Goal: Task Accomplishment & Management: Manage account settings

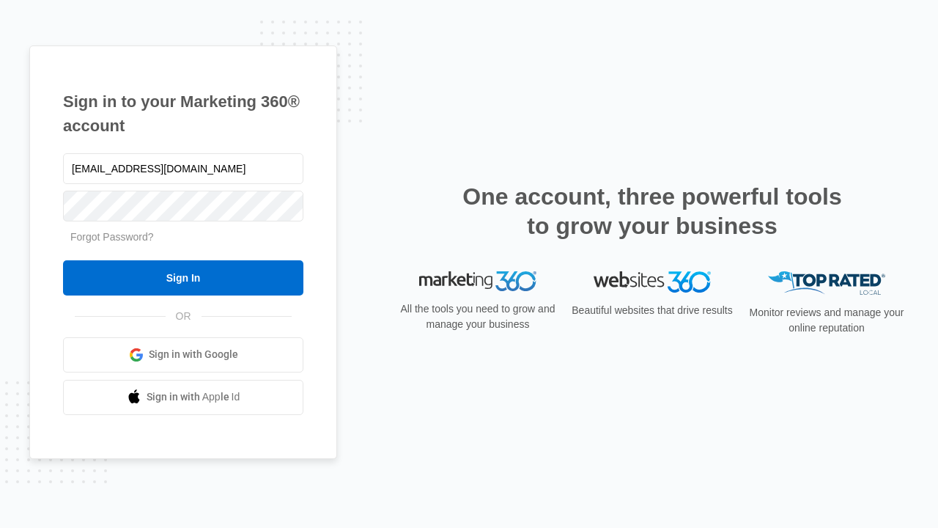
type input "[EMAIL_ADDRESS][DOMAIN_NAME]"
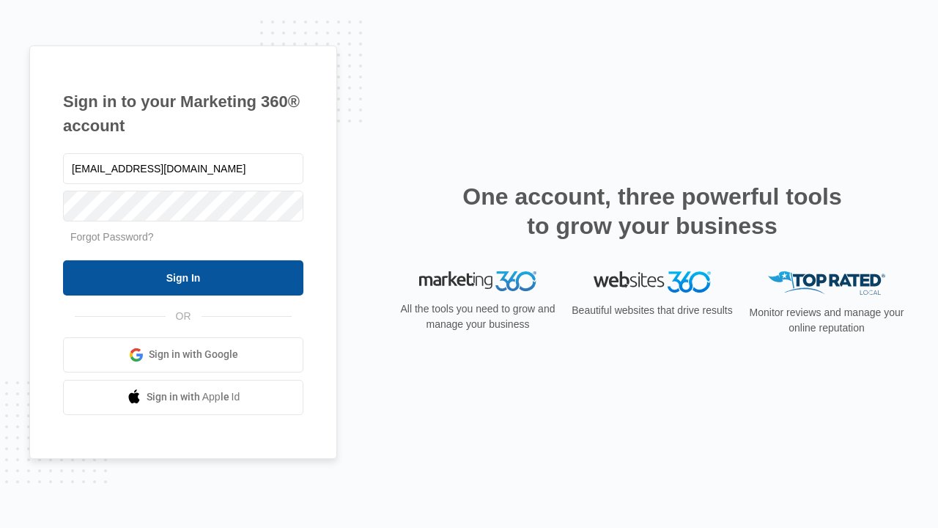
click at [183, 277] on input "Sign In" at bounding box center [183, 277] width 240 height 35
